Goal: Task Accomplishment & Management: Use online tool/utility

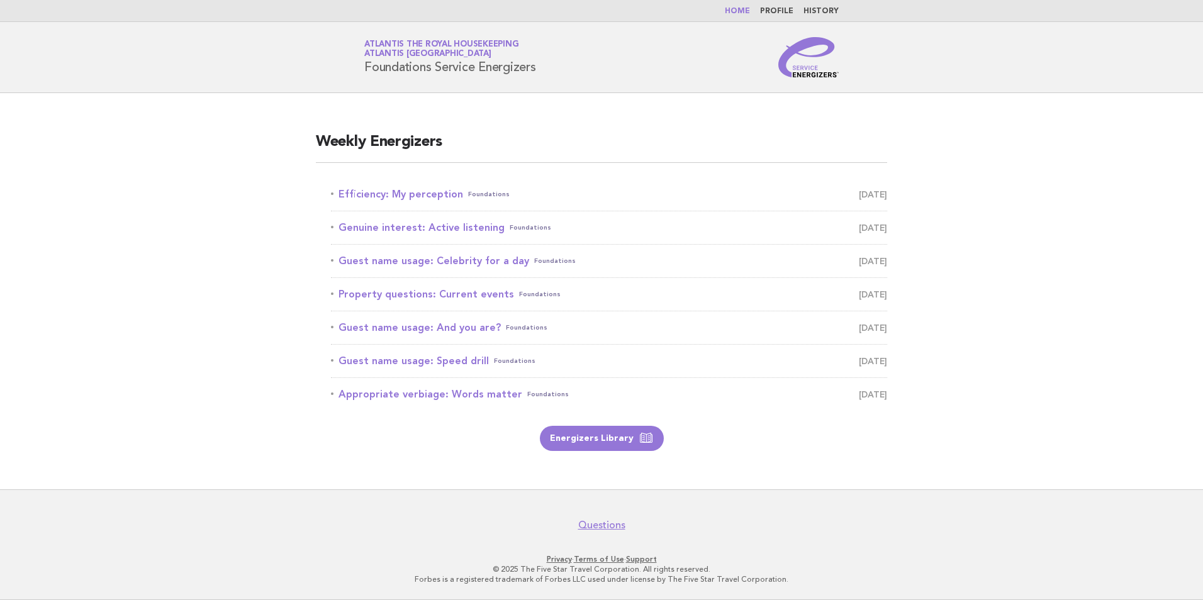
click at [735, 4] on nav "Home Profile History" at bounding box center [601, 11] width 1203 height 22
click at [742, 10] on link "Home" at bounding box center [737, 12] width 25 height 8
click at [452, 194] on link "Property questions: Current events Foundations [DATE]" at bounding box center [609, 195] width 556 height 18
click at [452, 194] on link "Property questions: Current events Foundations August 11" at bounding box center [609, 195] width 556 height 18
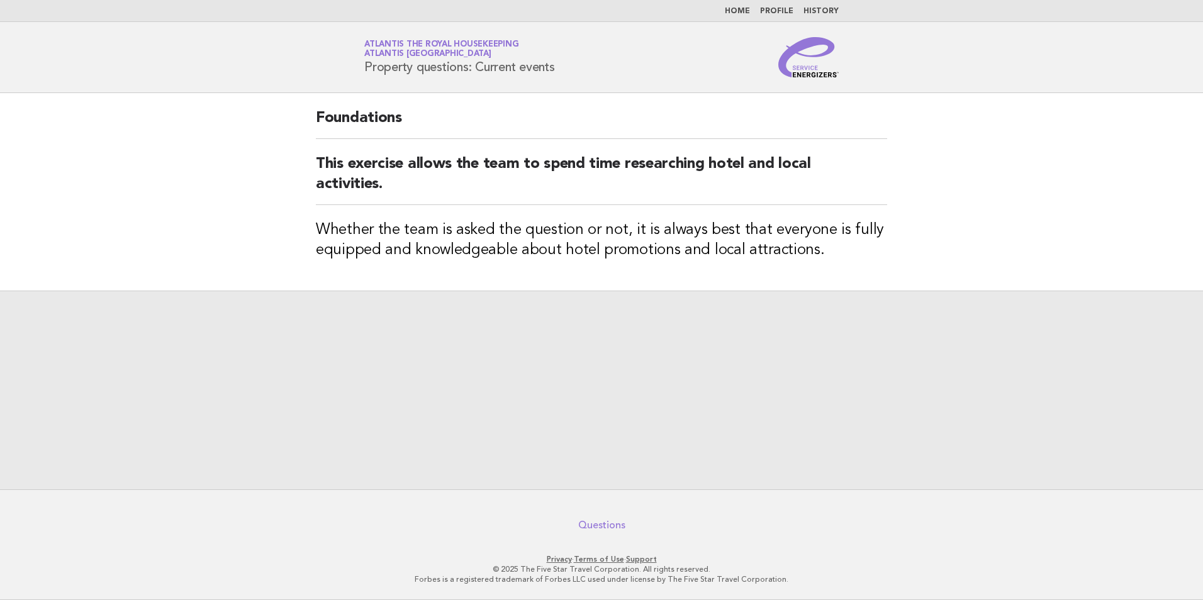
click at [606, 528] on link "Questions" at bounding box center [601, 525] width 47 height 13
click at [593, 528] on link "Questions" at bounding box center [601, 525] width 47 height 13
click at [717, 221] on h3 "Whether the team is asked the question or not, it is always best that everyone …" at bounding box center [601, 240] width 571 height 40
click at [510, 139] on div "Foundations This exercise allows the team to spend time researching hotel and l…" at bounding box center [601, 192] width 601 height 198
click at [666, 193] on h2 "This exercise allows the team to spend time researching hotel and local activit…" at bounding box center [601, 179] width 571 height 51
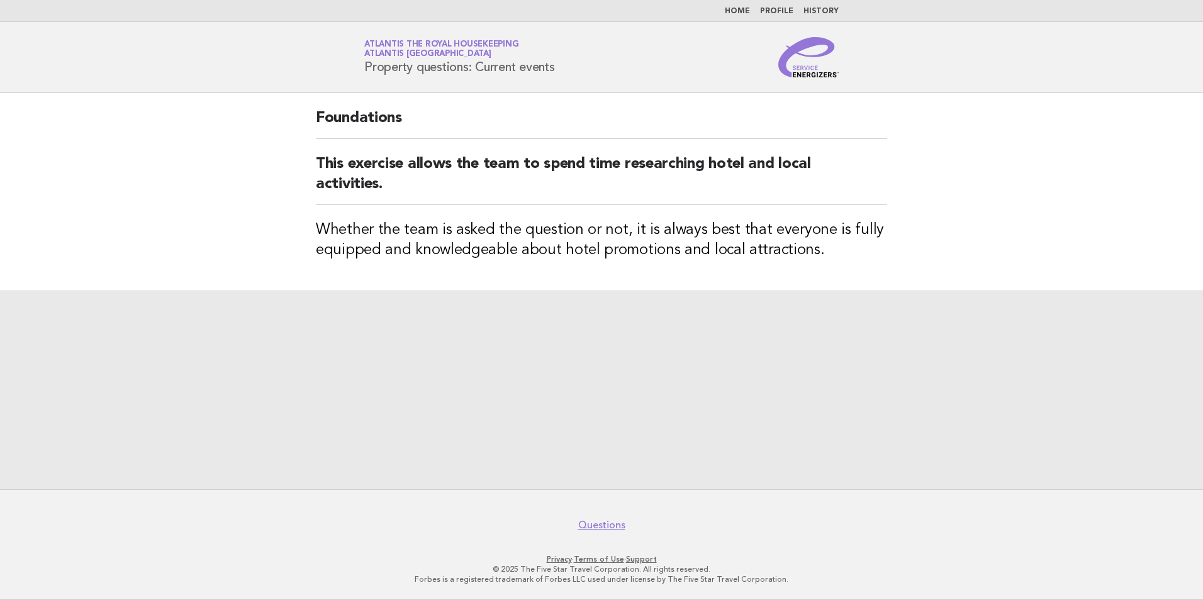
click at [666, 193] on h2 "This exercise allows the team to spend time researching hotel and local activit…" at bounding box center [601, 179] width 571 height 51
click at [750, 8] on link "Home" at bounding box center [737, 12] width 25 height 8
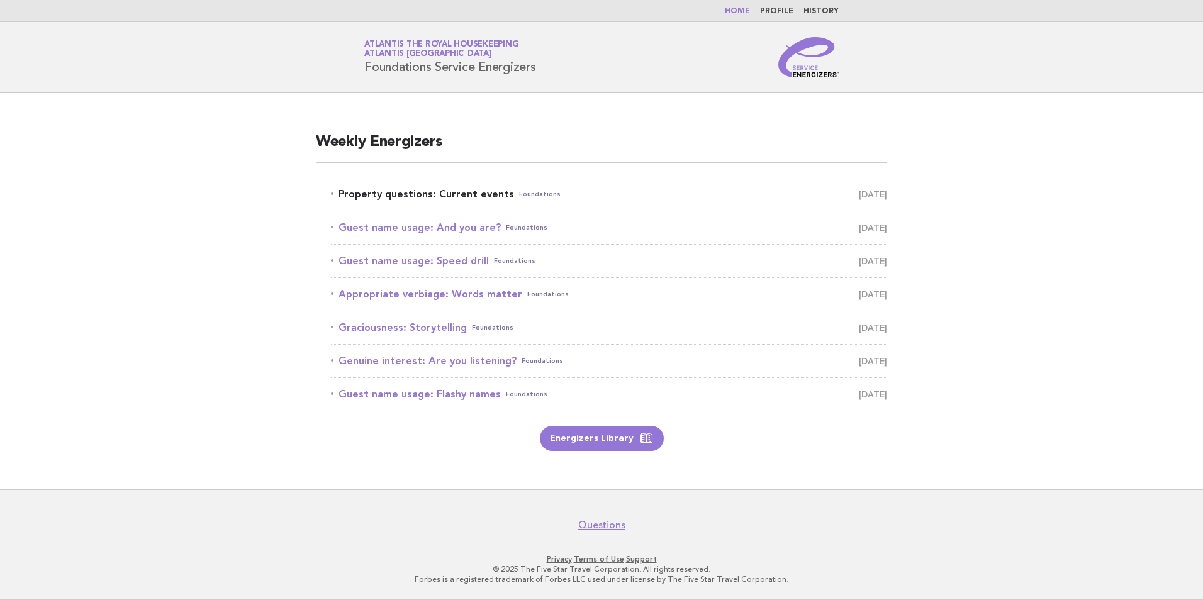
click at [460, 194] on link "Property questions: Current events Foundations [DATE]" at bounding box center [609, 195] width 556 height 18
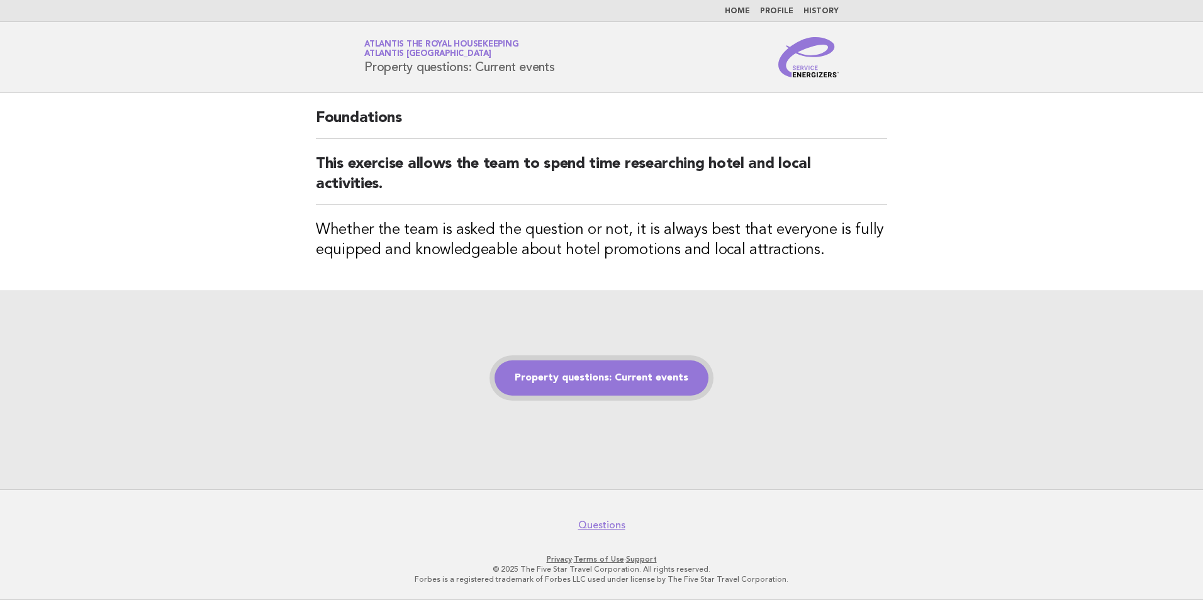
click at [611, 372] on link "Property questions: Current events" at bounding box center [601, 377] width 214 height 35
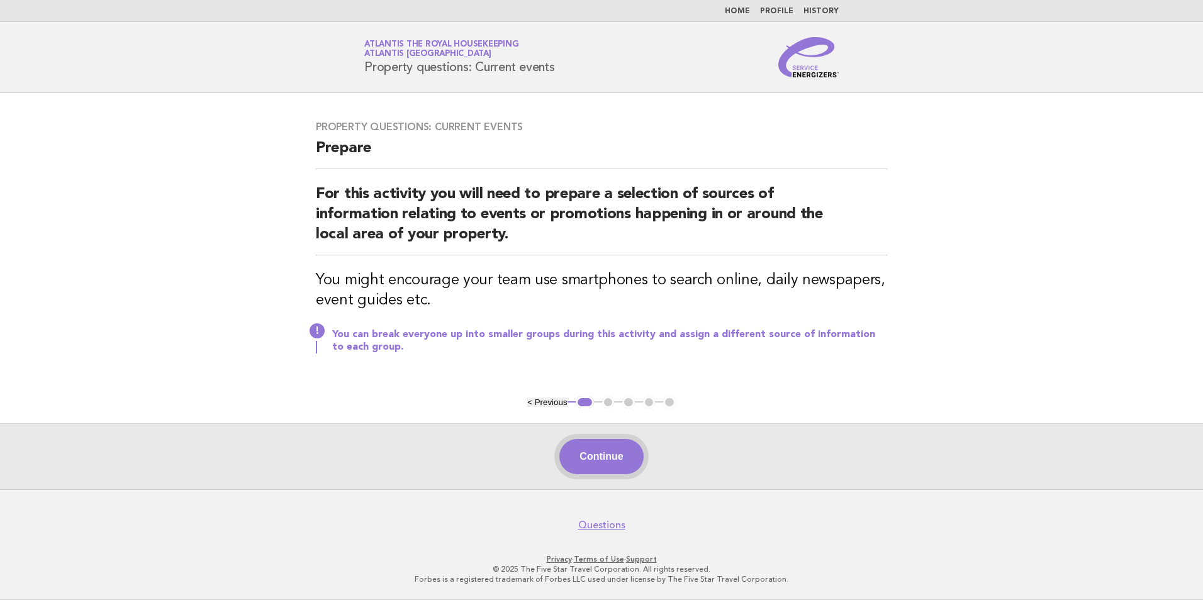
click at [624, 443] on button "Continue" at bounding box center [601, 456] width 84 height 35
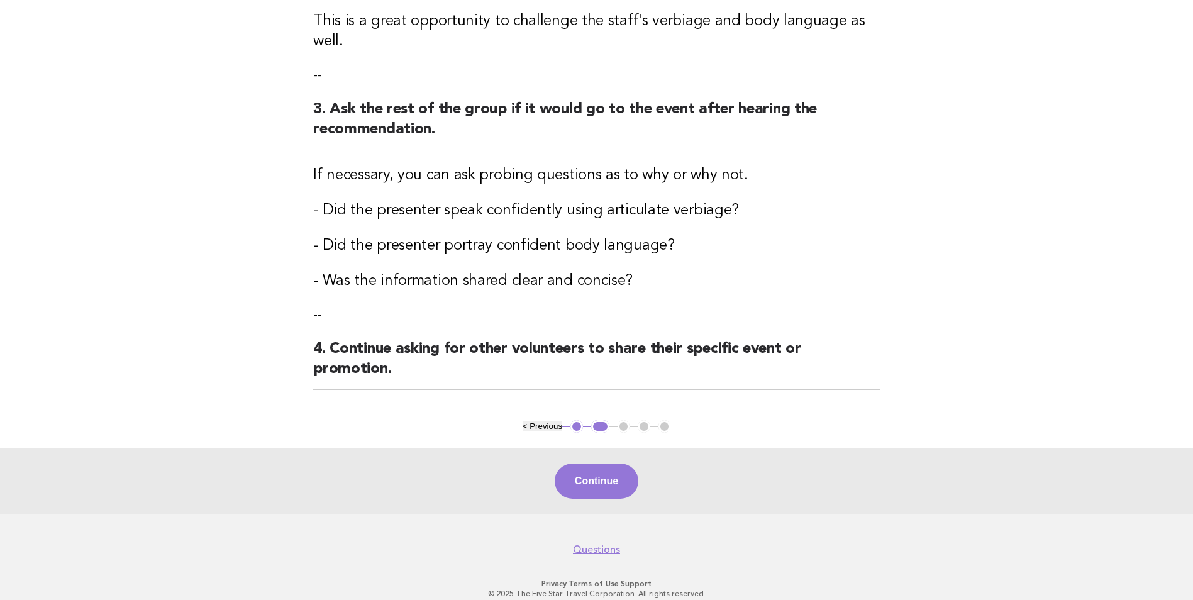
scroll to position [349, 0]
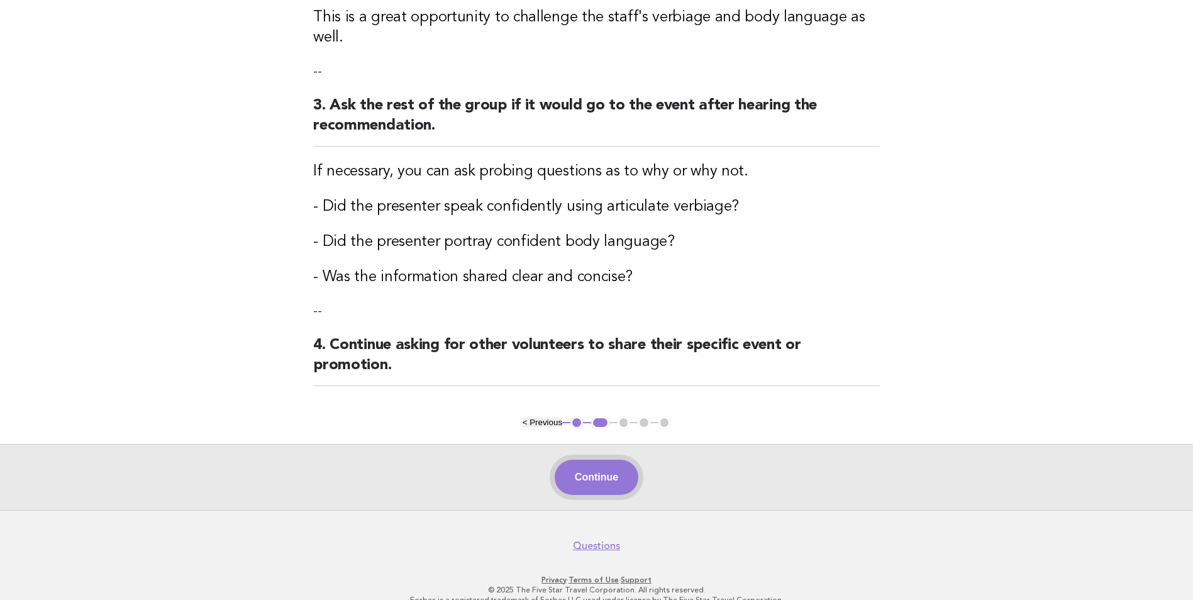
click at [606, 460] on button "Continue" at bounding box center [597, 477] width 84 height 35
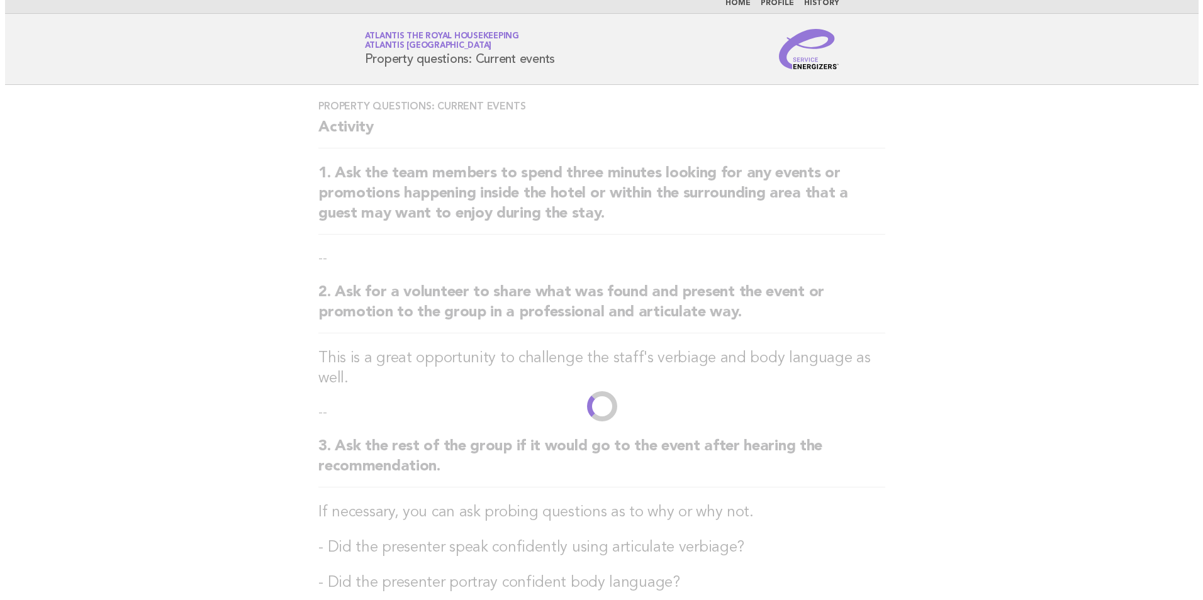
scroll to position [0, 0]
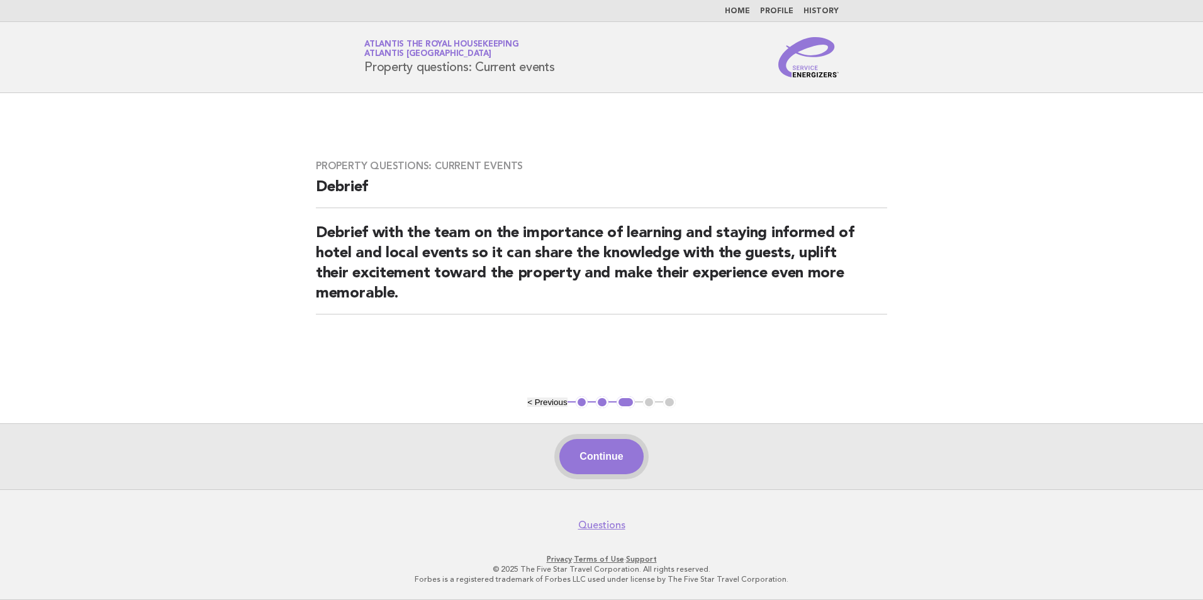
click at [611, 454] on button "Continue" at bounding box center [601, 456] width 84 height 35
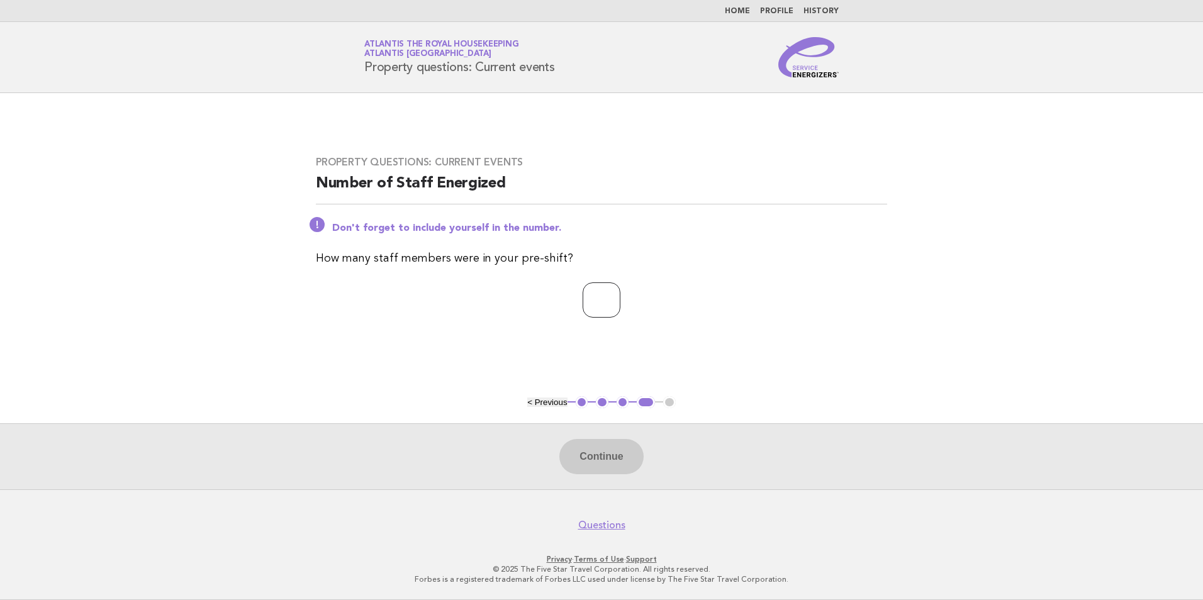
click at [595, 312] on input "number" at bounding box center [602, 299] width 38 height 35
type input "**"
click at [601, 447] on button "Continue" at bounding box center [601, 456] width 84 height 35
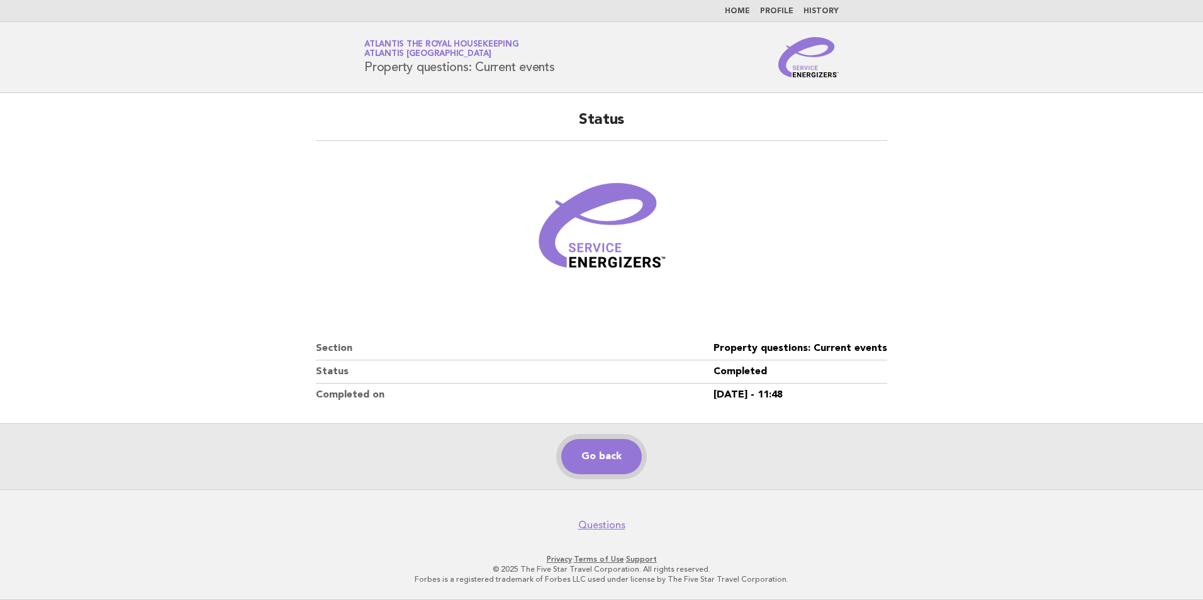
click at [609, 451] on link "Go back" at bounding box center [601, 456] width 81 height 35
click at [734, 13] on link "Home" at bounding box center [737, 12] width 25 height 8
